Goal: Find specific page/section

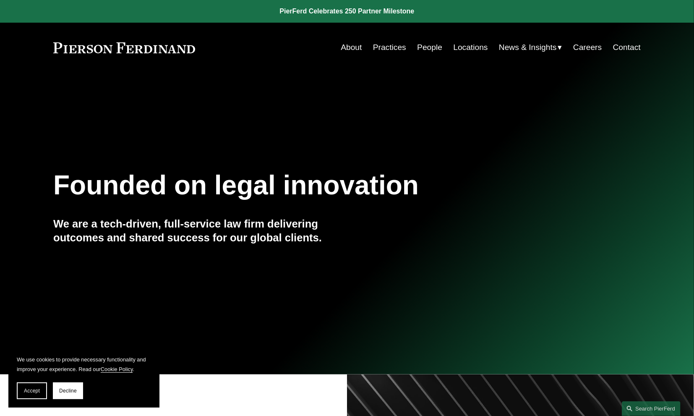
click at [423, 46] on link "People" at bounding box center [429, 47] width 25 height 16
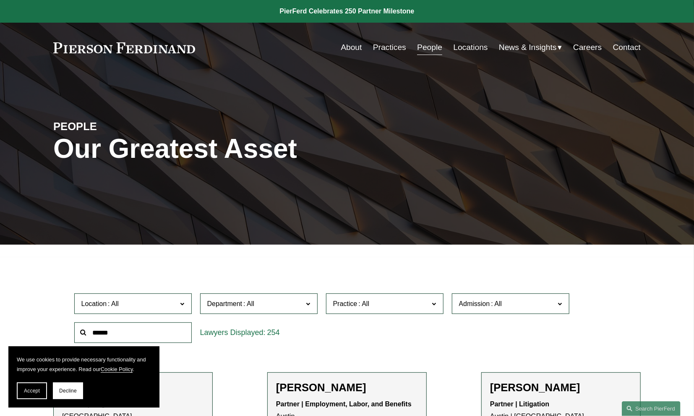
click at [119, 333] on input "text" at bounding box center [133, 332] width 118 height 21
type input "****"
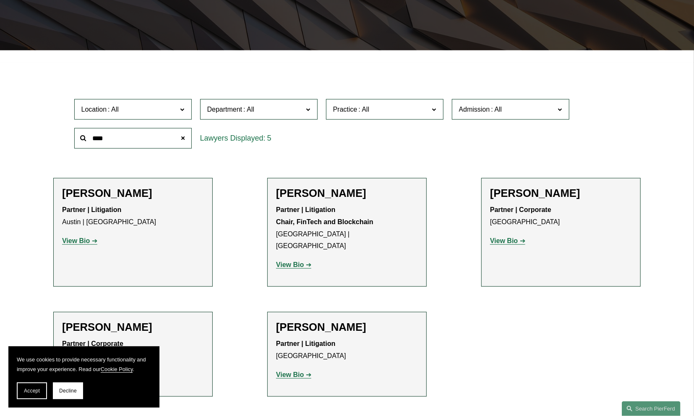
scroll to position [252, 0]
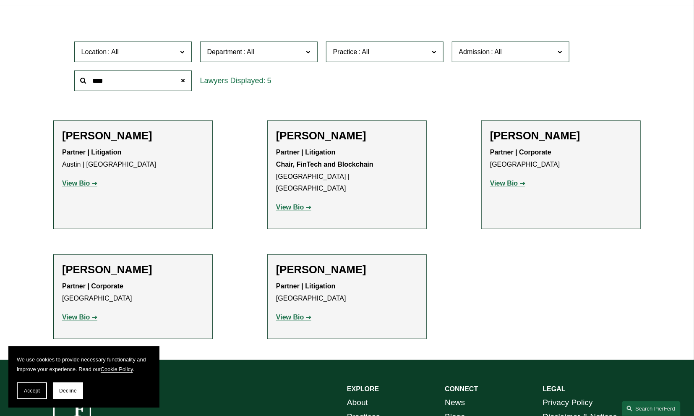
click at [505, 183] on strong "View Bio" at bounding box center [504, 183] width 28 height 7
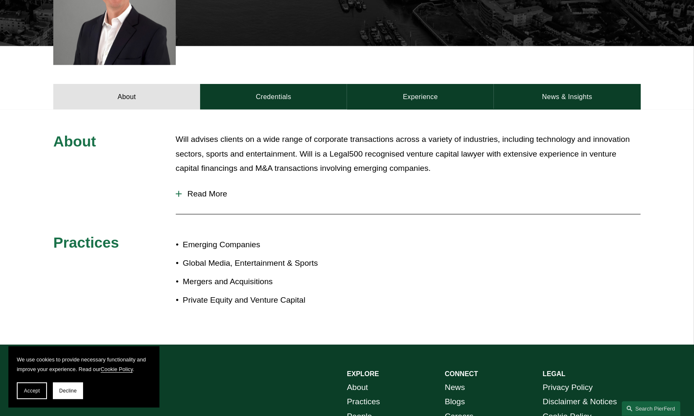
scroll to position [294, 0]
